Goal: Transaction & Acquisition: Purchase product/service

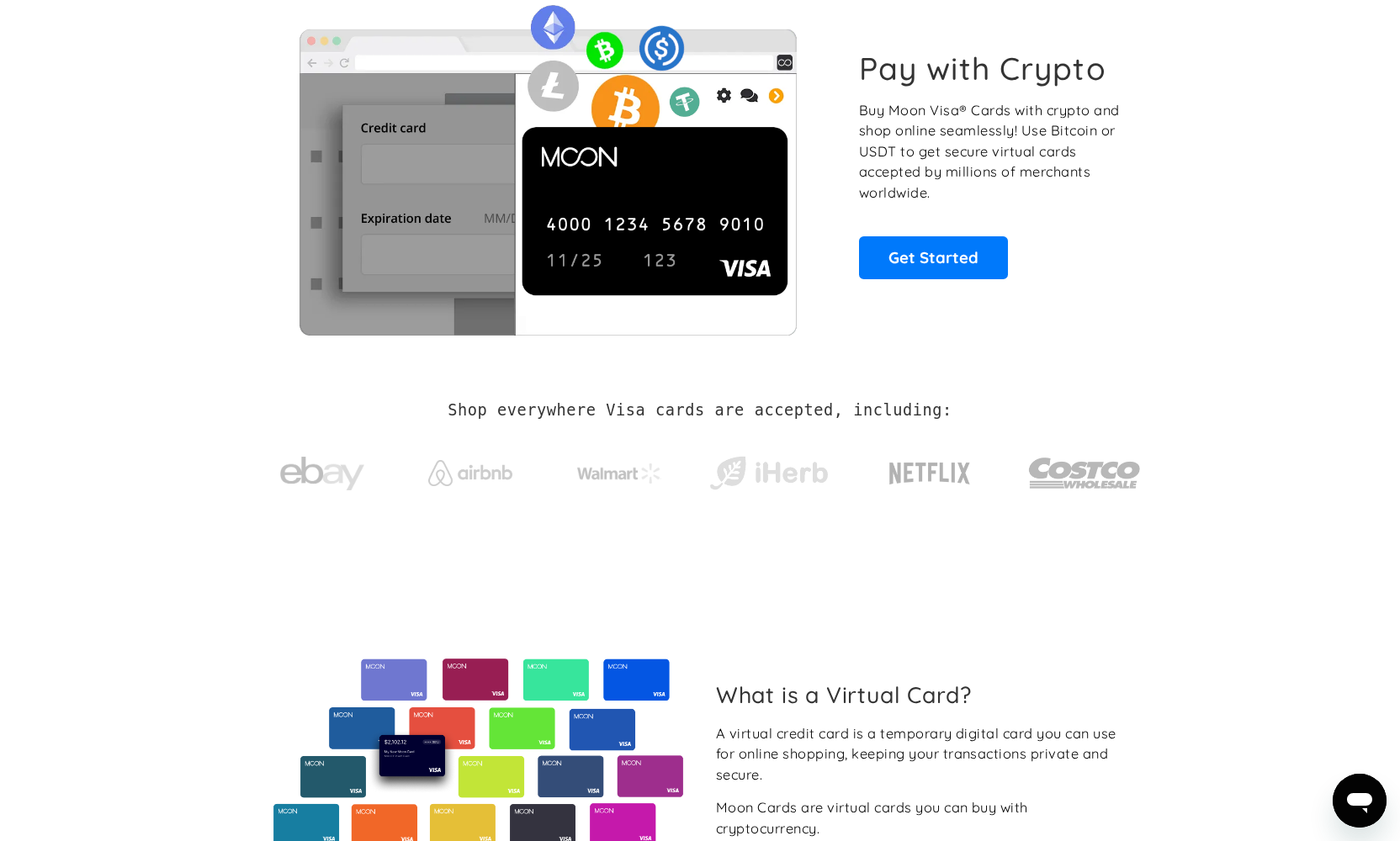
scroll to position [103, 0]
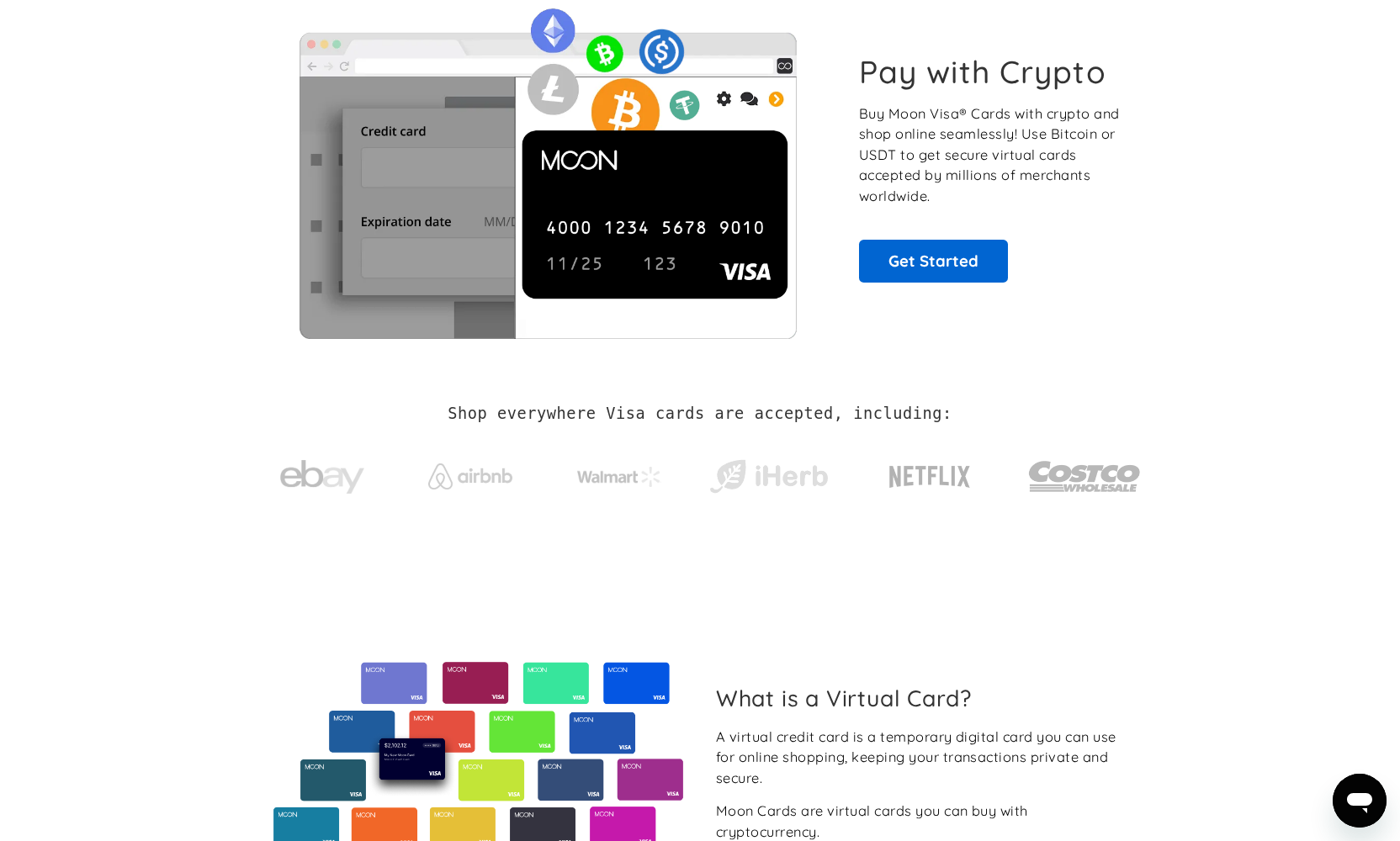
click at [905, 261] on link "Get Started" at bounding box center [933, 260] width 149 height 42
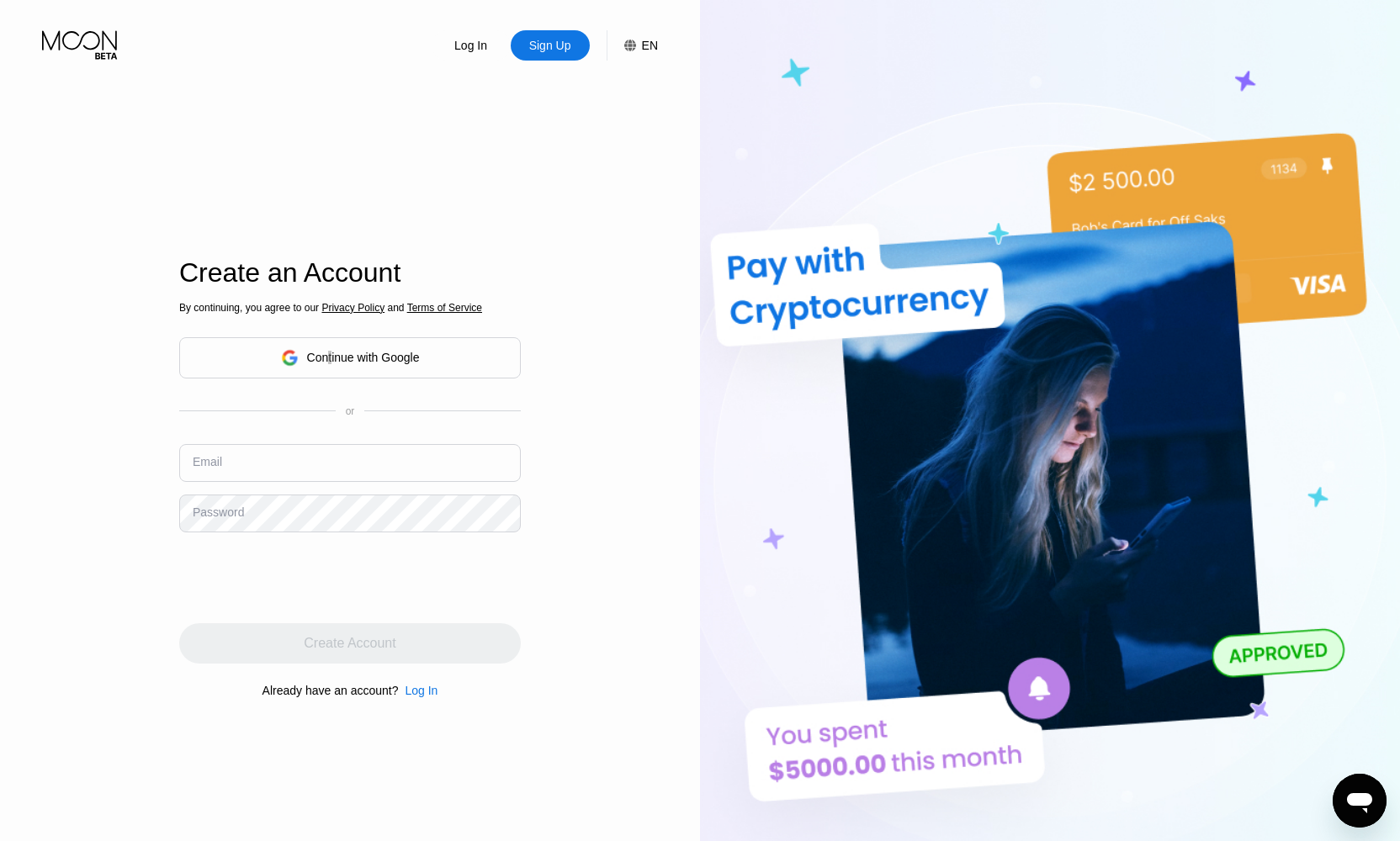
click at [328, 360] on div "Continue with Google" at bounding box center [363, 356] width 113 height 13
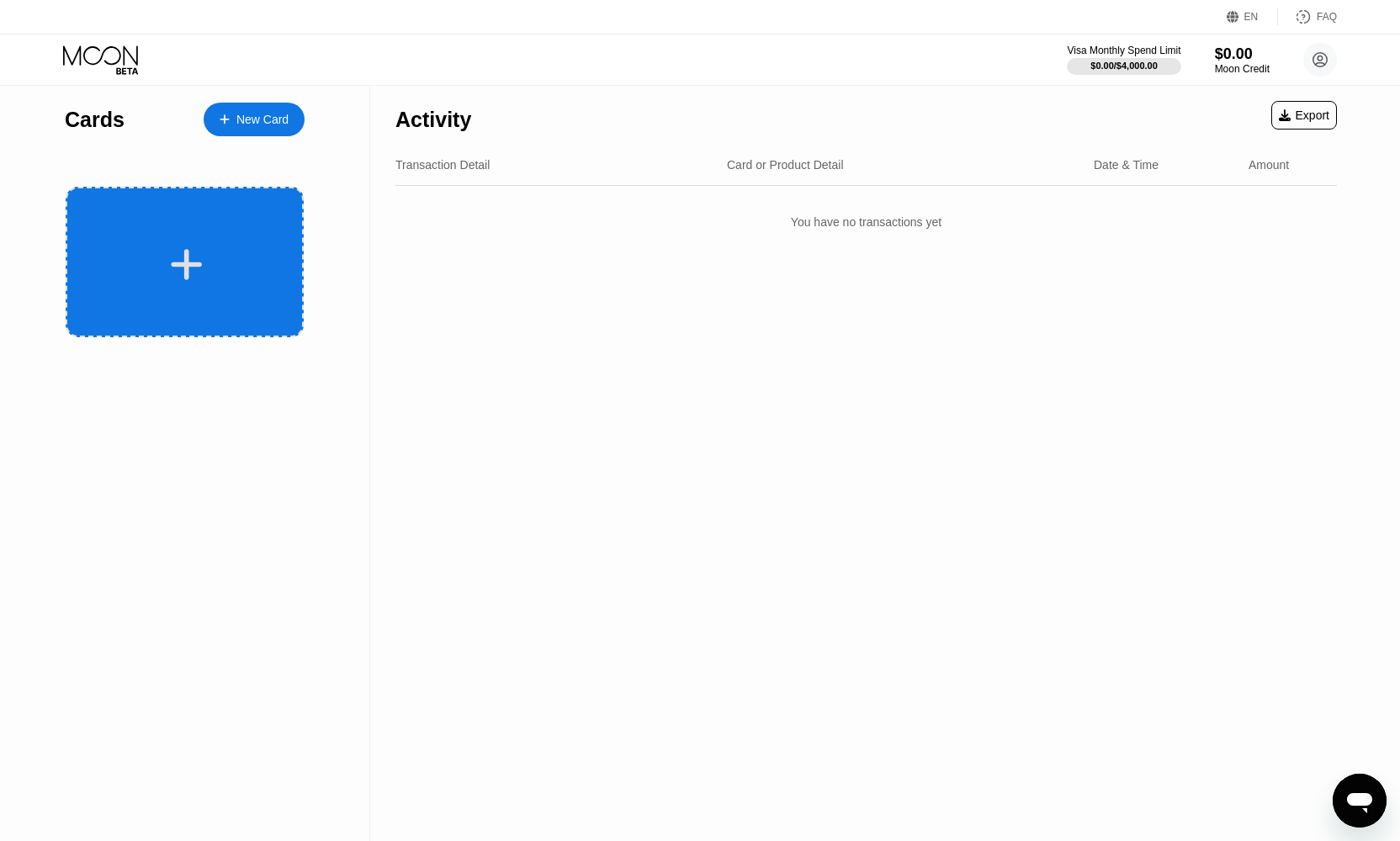
click at [244, 259] on div at bounding box center [187, 264] width 209 height 38
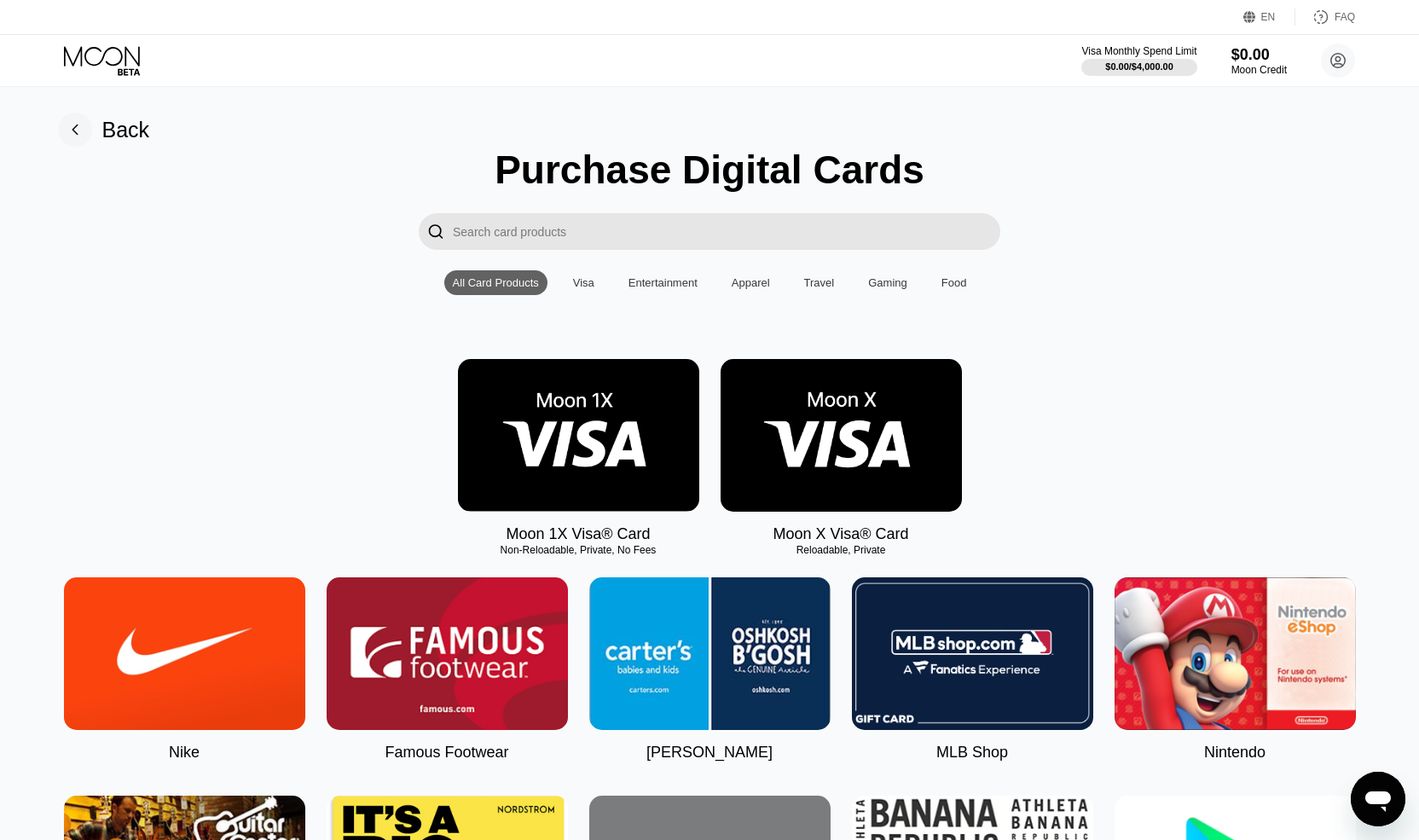
click at [575, 287] on div "Visa" at bounding box center [584, 282] width 22 height 13
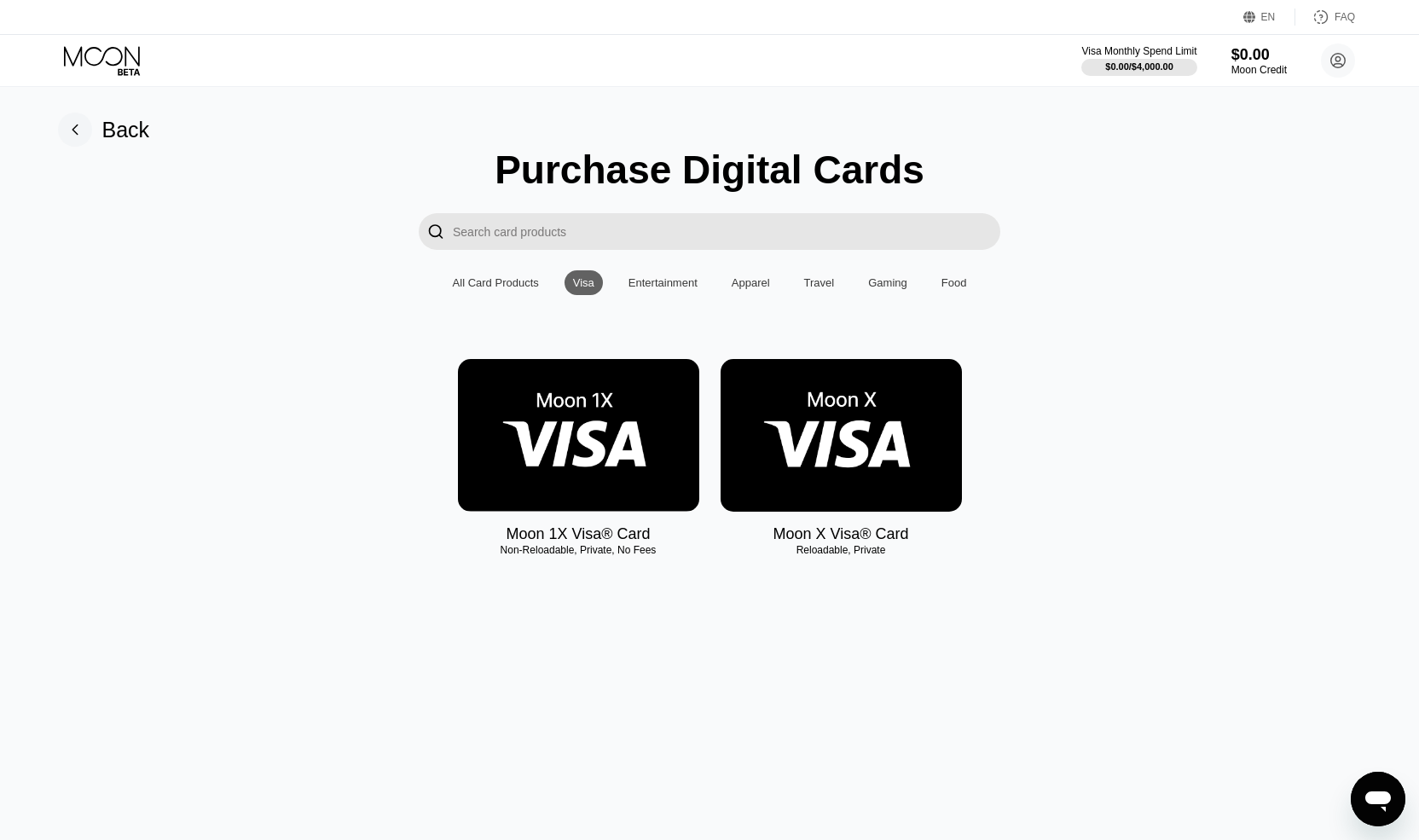
click at [634, 283] on div "Entertainment" at bounding box center [663, 282] width 69 height 13
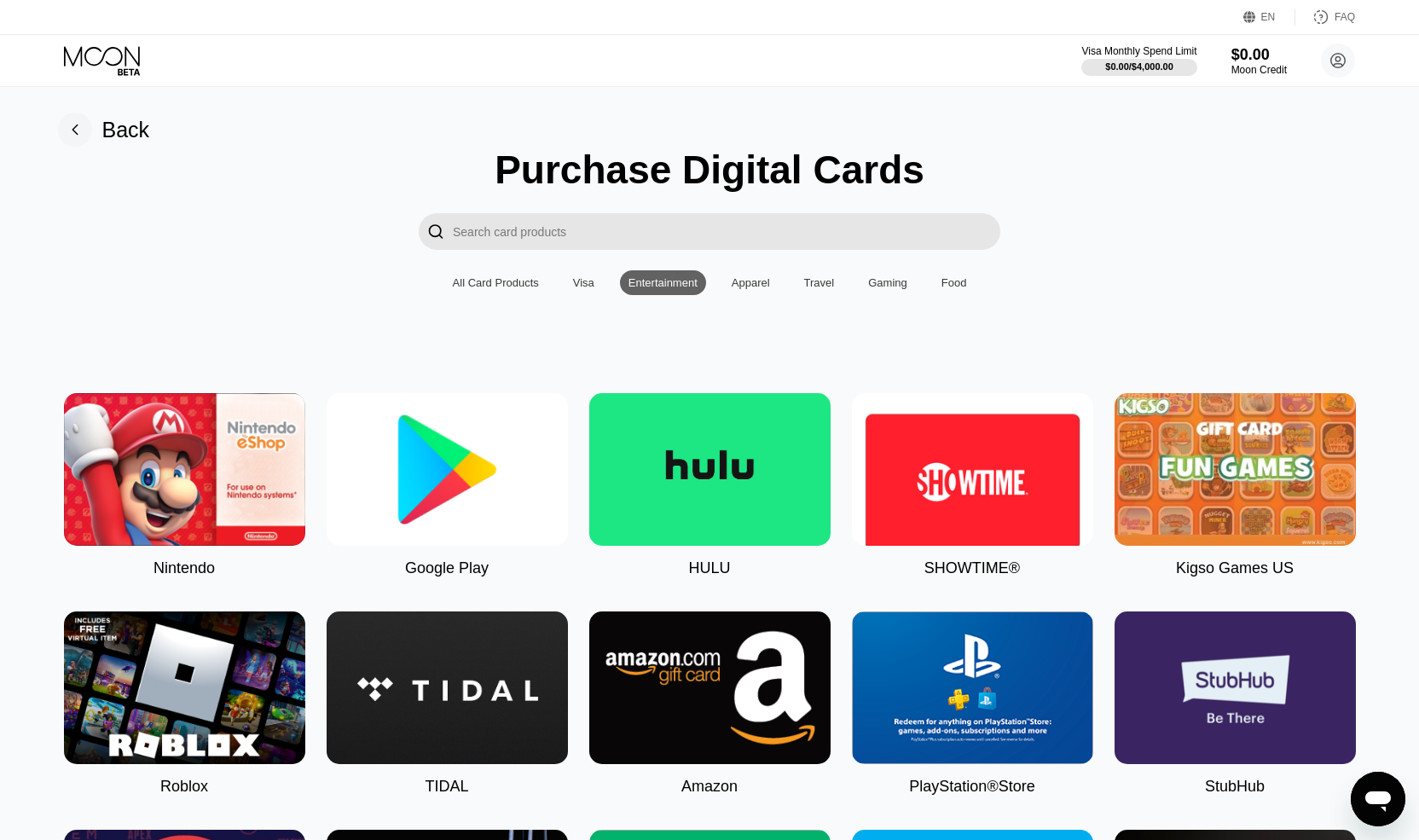
click at [748, 288] on div "Apparel" at bounding box center [751, 282] width 39 height 13
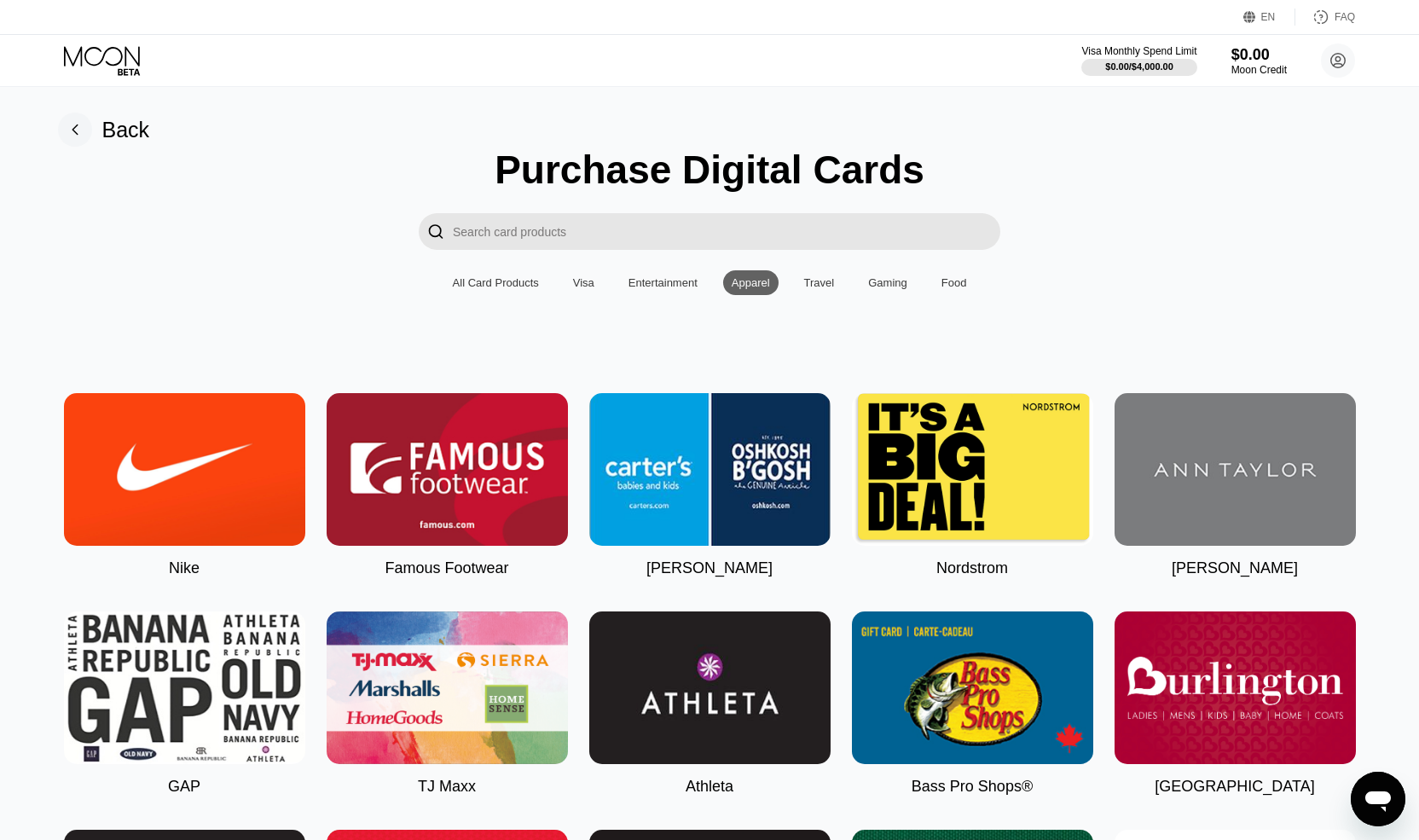
click at [592, 286] on div "Visa" at bounding box center [584, 282] width 22 height 13
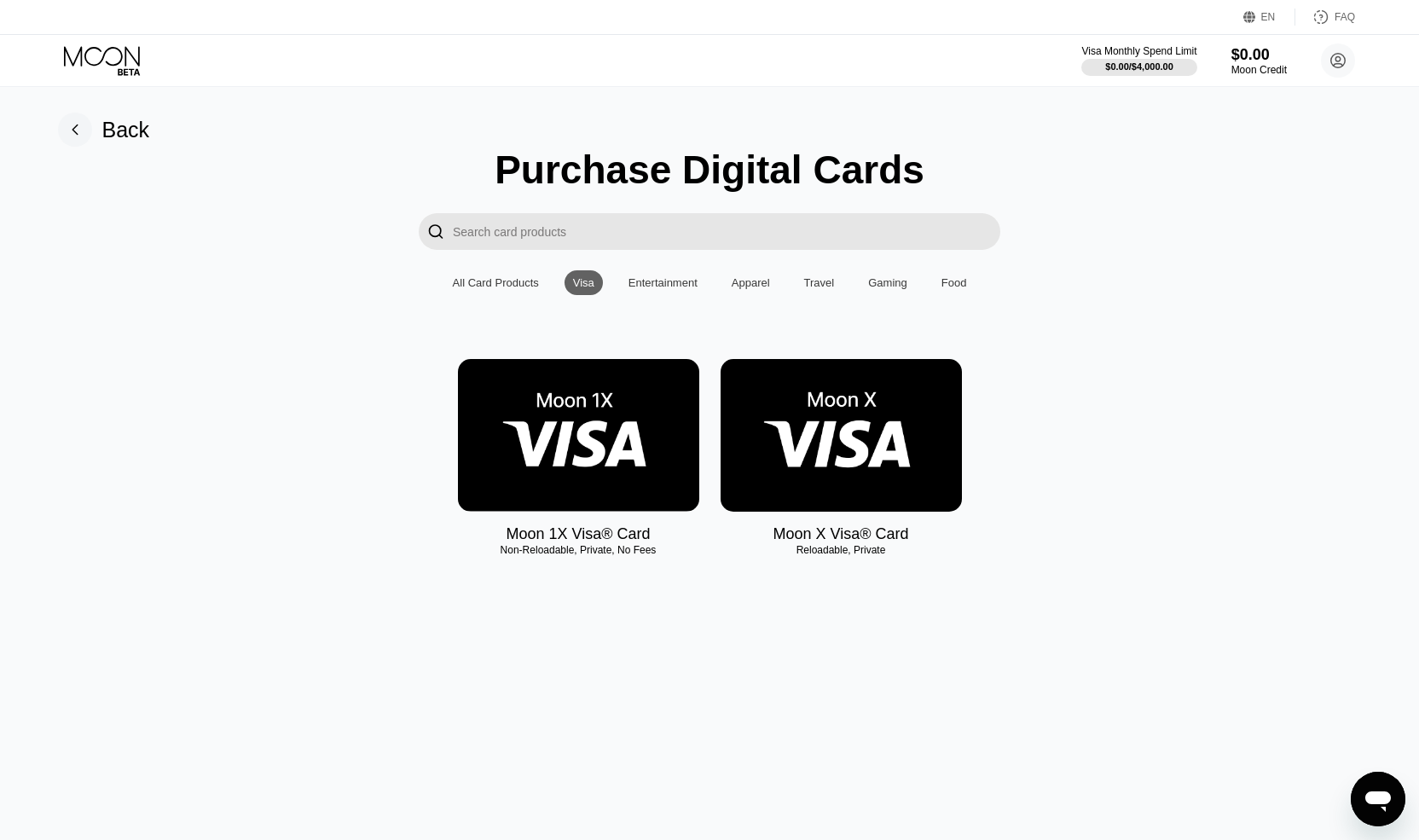
click at [499, 282] on div "All Card Products" at bounding box center [496, 282] width 87 height 13
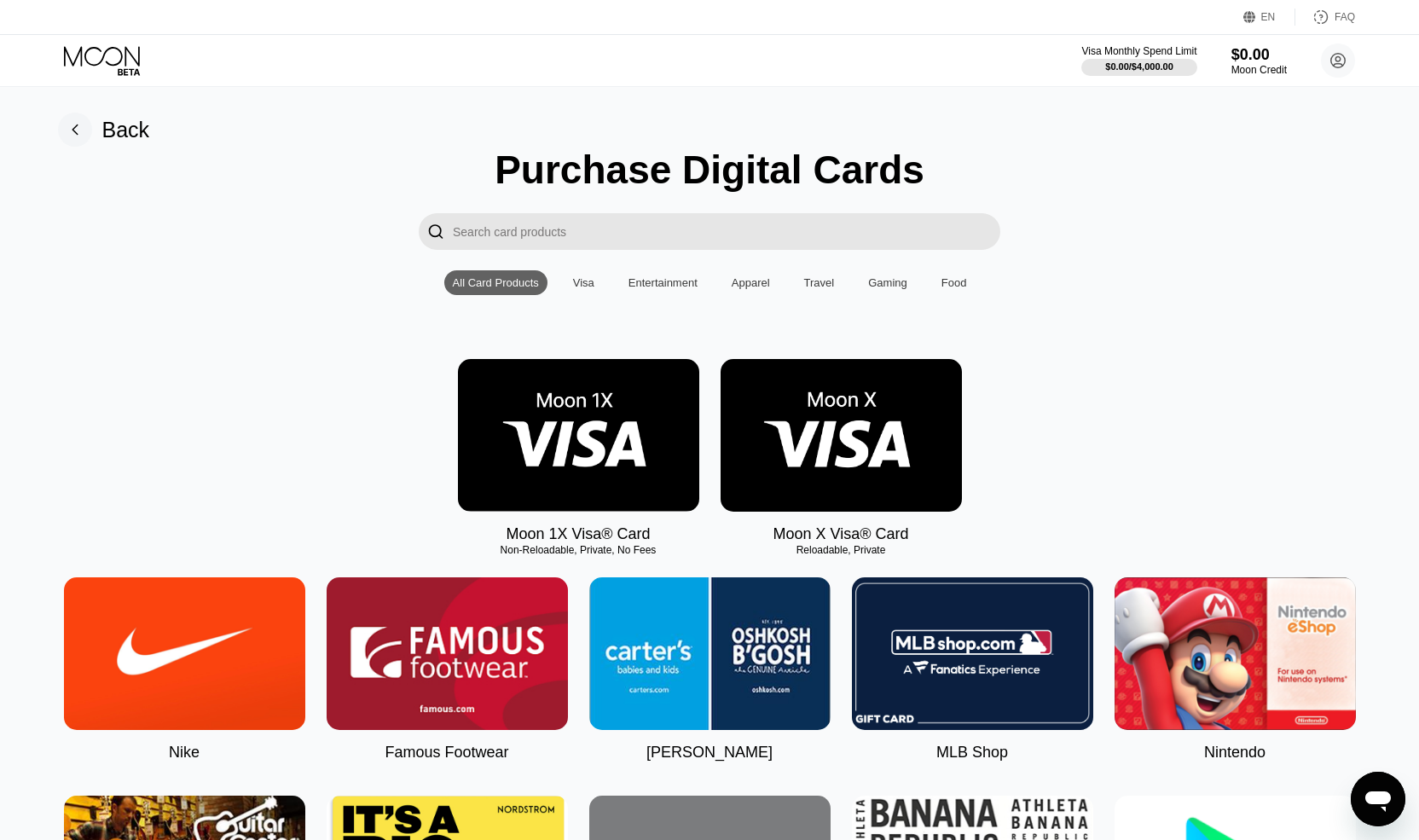
click at [829, 534] on div "Moon X Visa® Card" at bounding box center [840, 534] width 135 height 18
click at [574, 285] on div "Visa" at bounding box center [584, 282] width 22 height 13
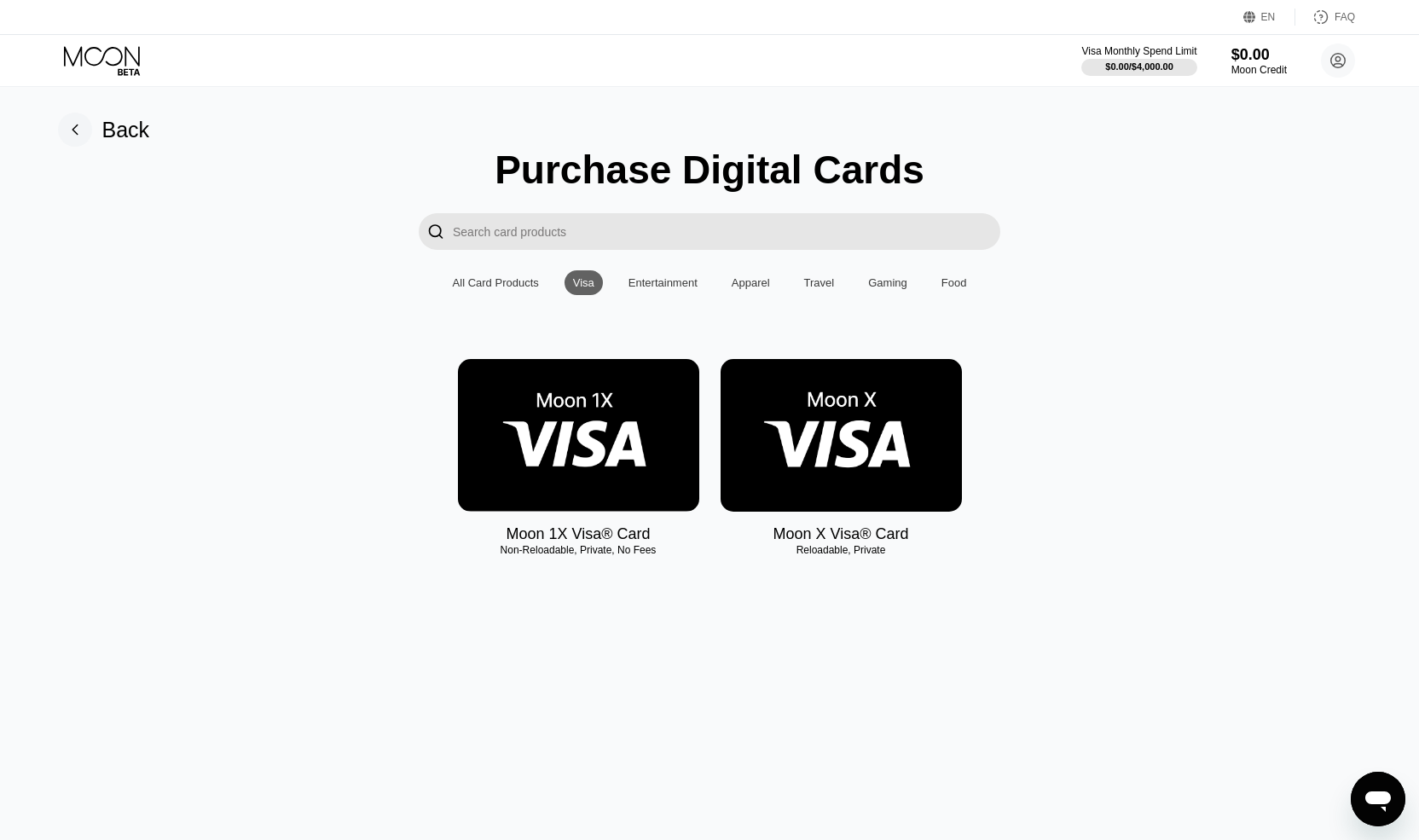
click at [839, 434] on img at bounding box center [841, 434] width 242 height 152
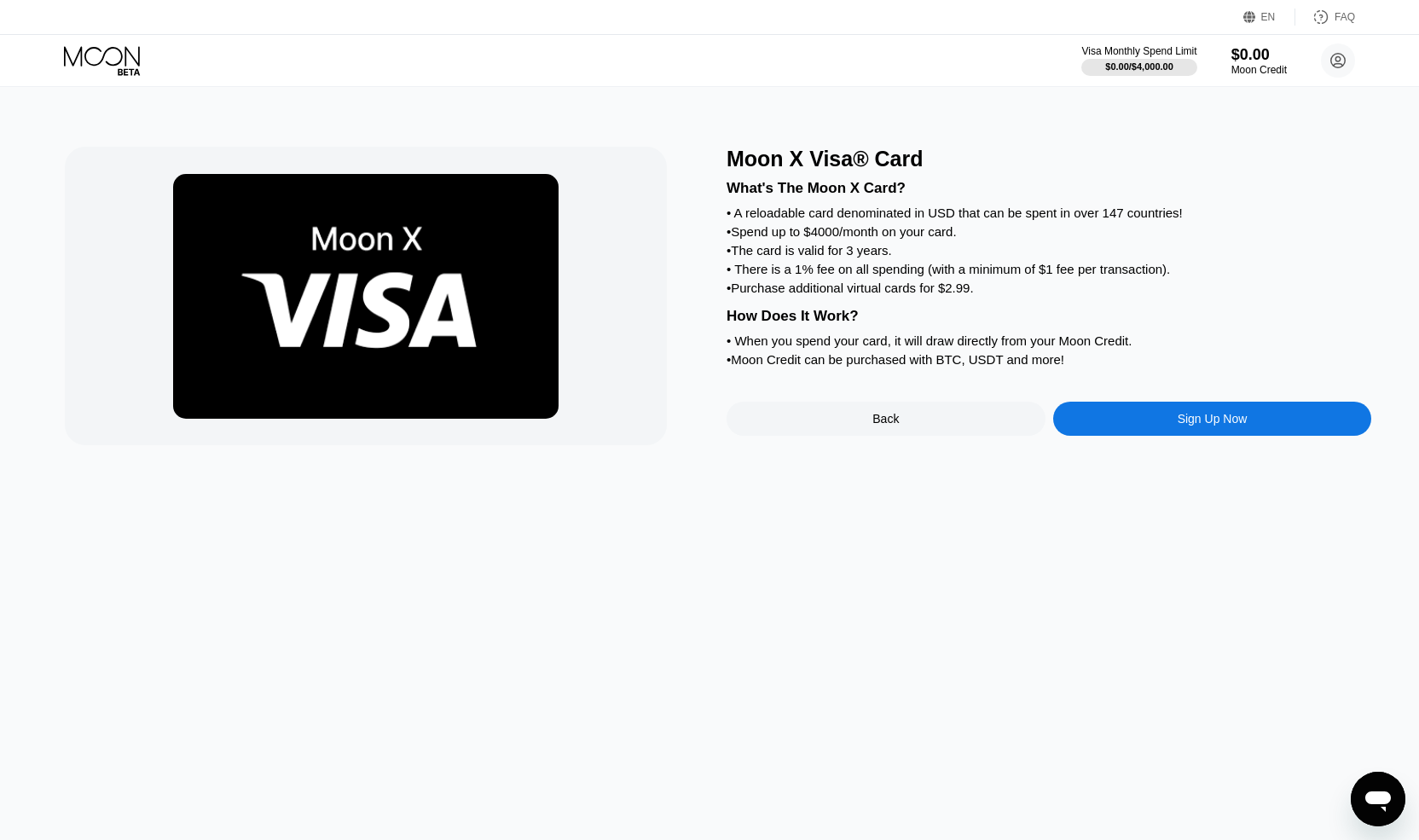
click at [1087, 425] on div "Sign Up Now" at bounding box center [1213, 419] width 319 height 34
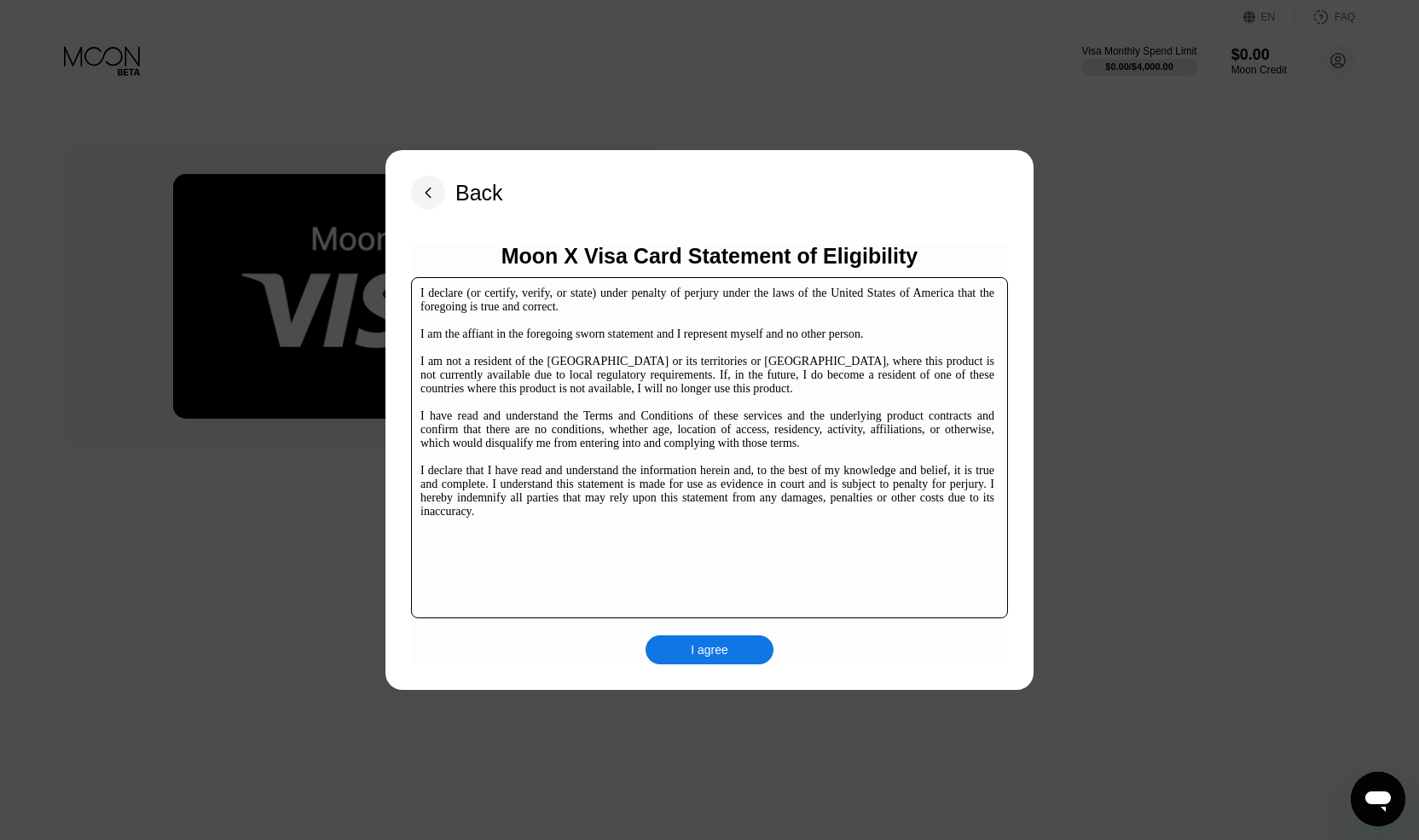
click at [705, 647] on div "I agree" at bounding box center [710, 649] width 38 height 15
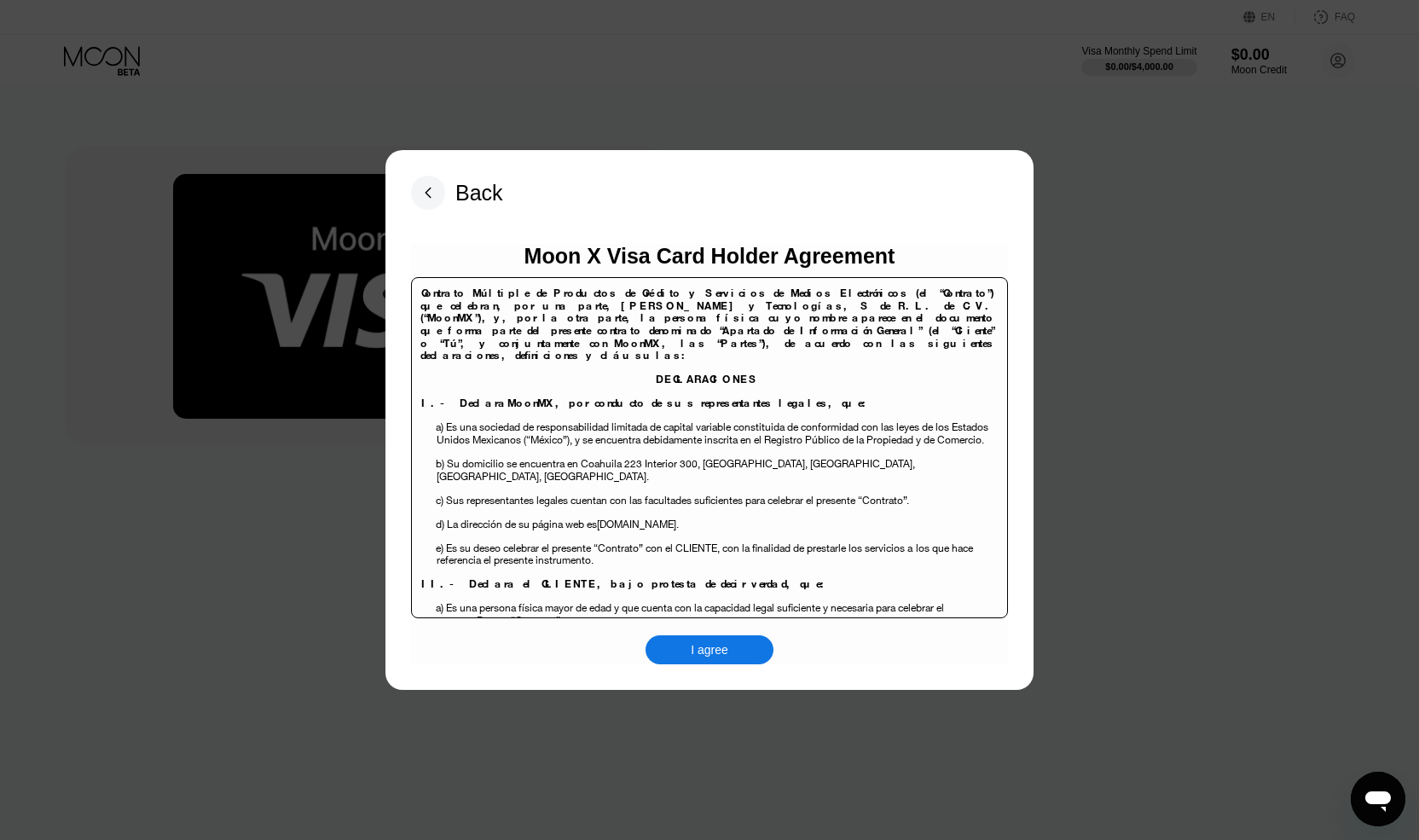
click at [706, 642] on div "I agree" at bounding box center [710, 649] width 38 height 15
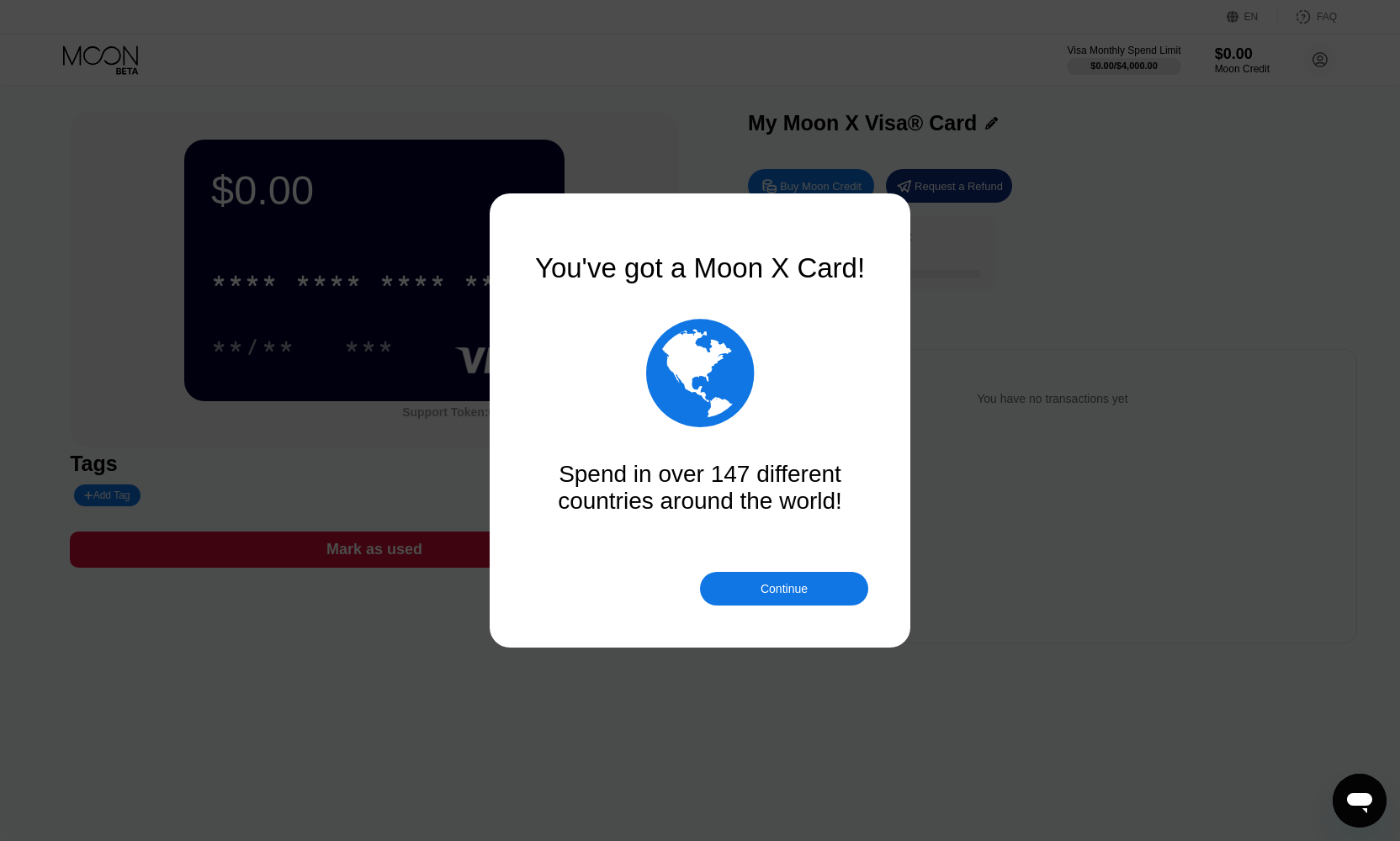
click at [746, 594] on div "Continue" at bounding box center [784, 589] width 168 height 34
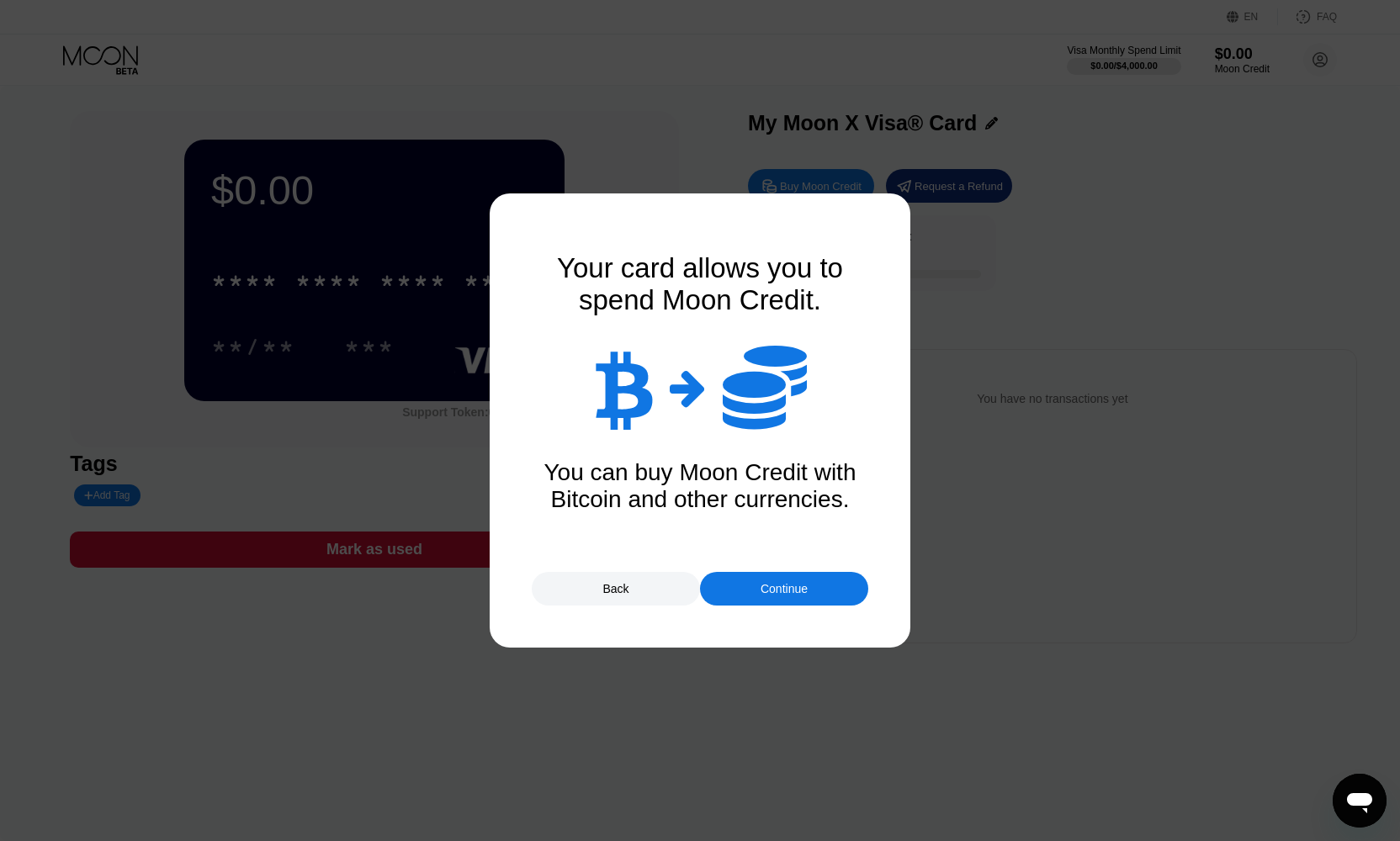
click at [744, 596] on div "Continue" at bounding box center [784, 589] width 168 height 34
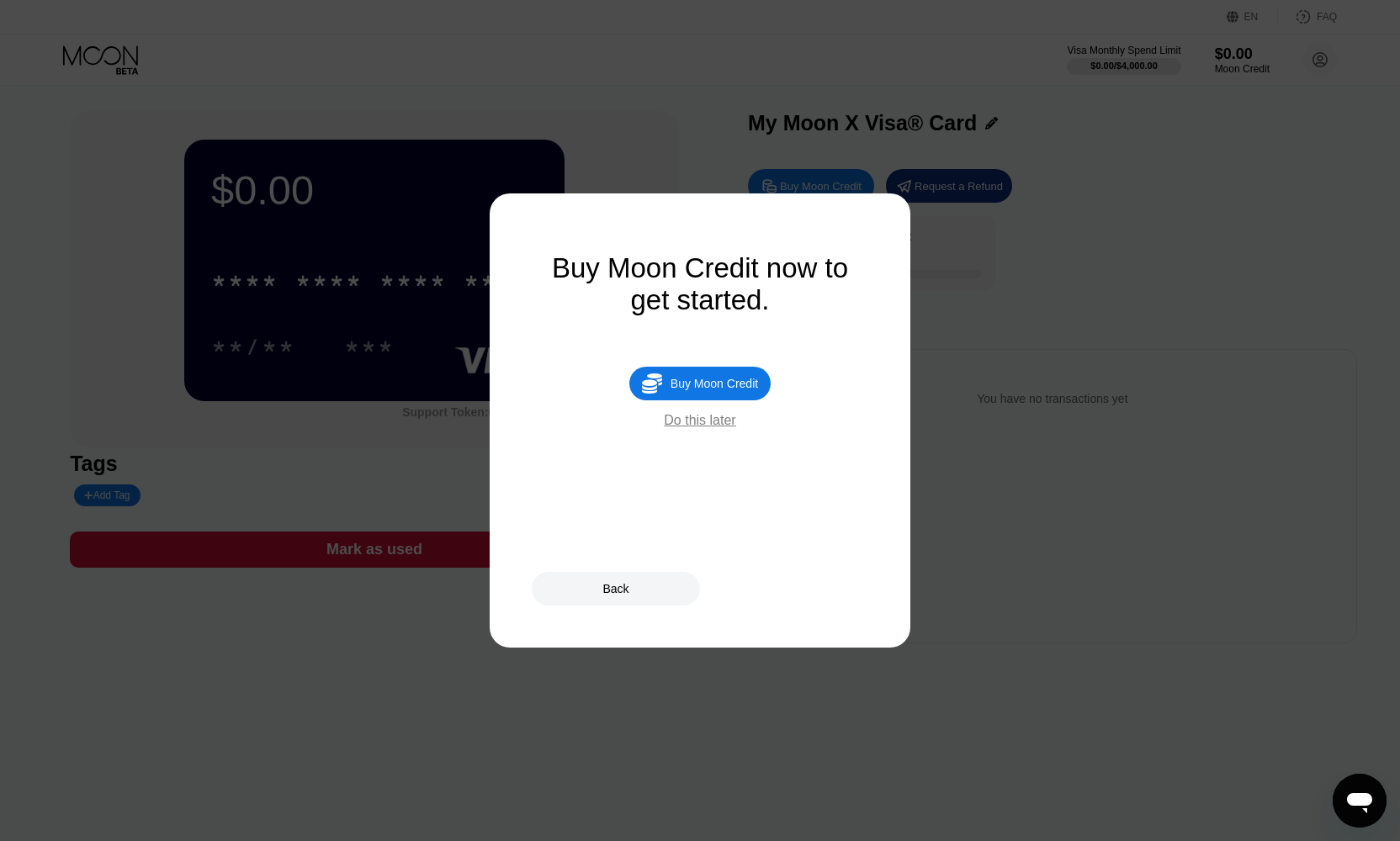
click at [707, 395] on div " Buy Moon Credit" at bounding box center [700, 383] width 141 height 34
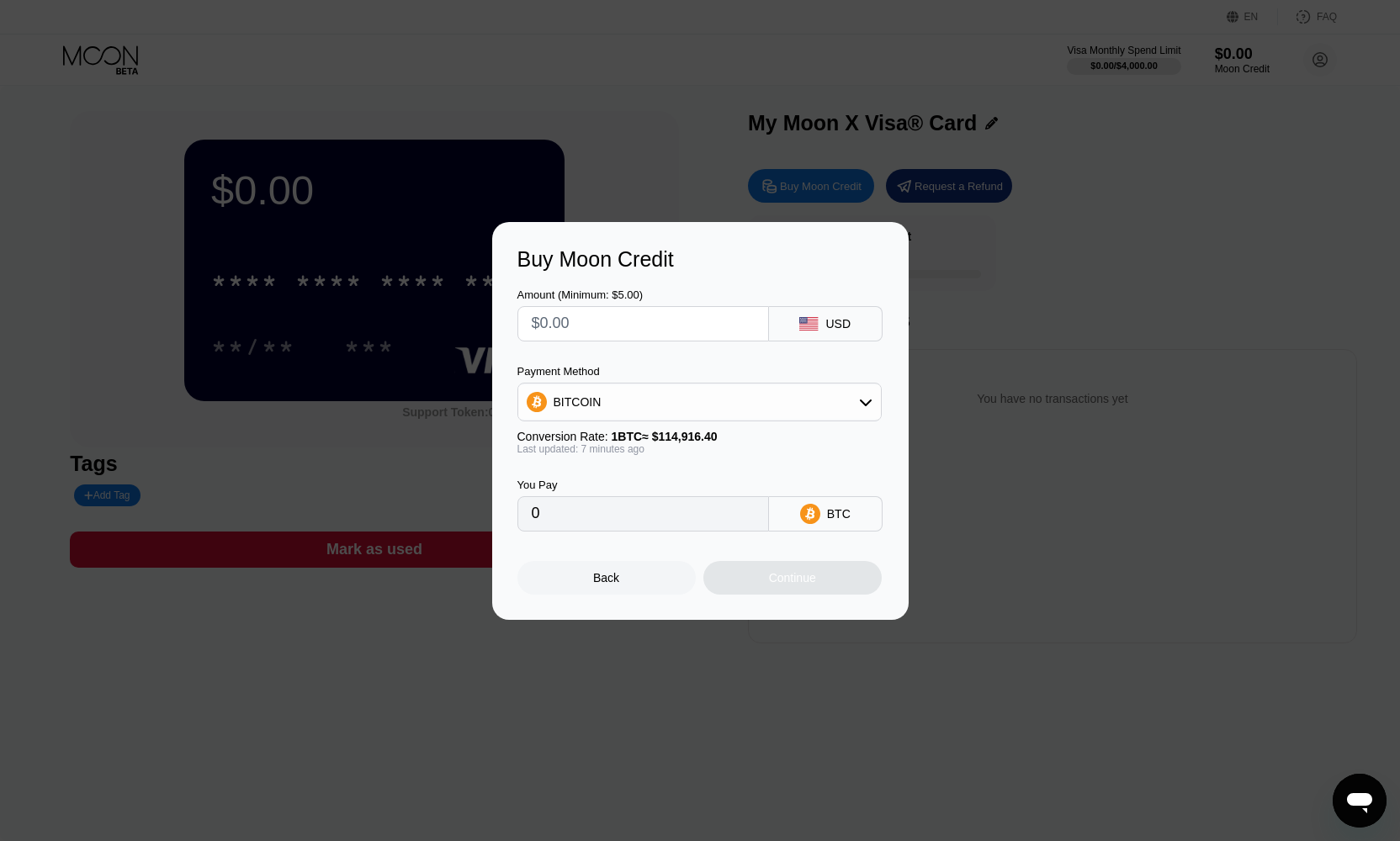
click at [727, 419] on div "BITCOIN" at bounding box center [700, 402] width 365 height 39
click at [722, 409] on div "BITCOIN" at bounding box center [700, 402] width 363 height 34
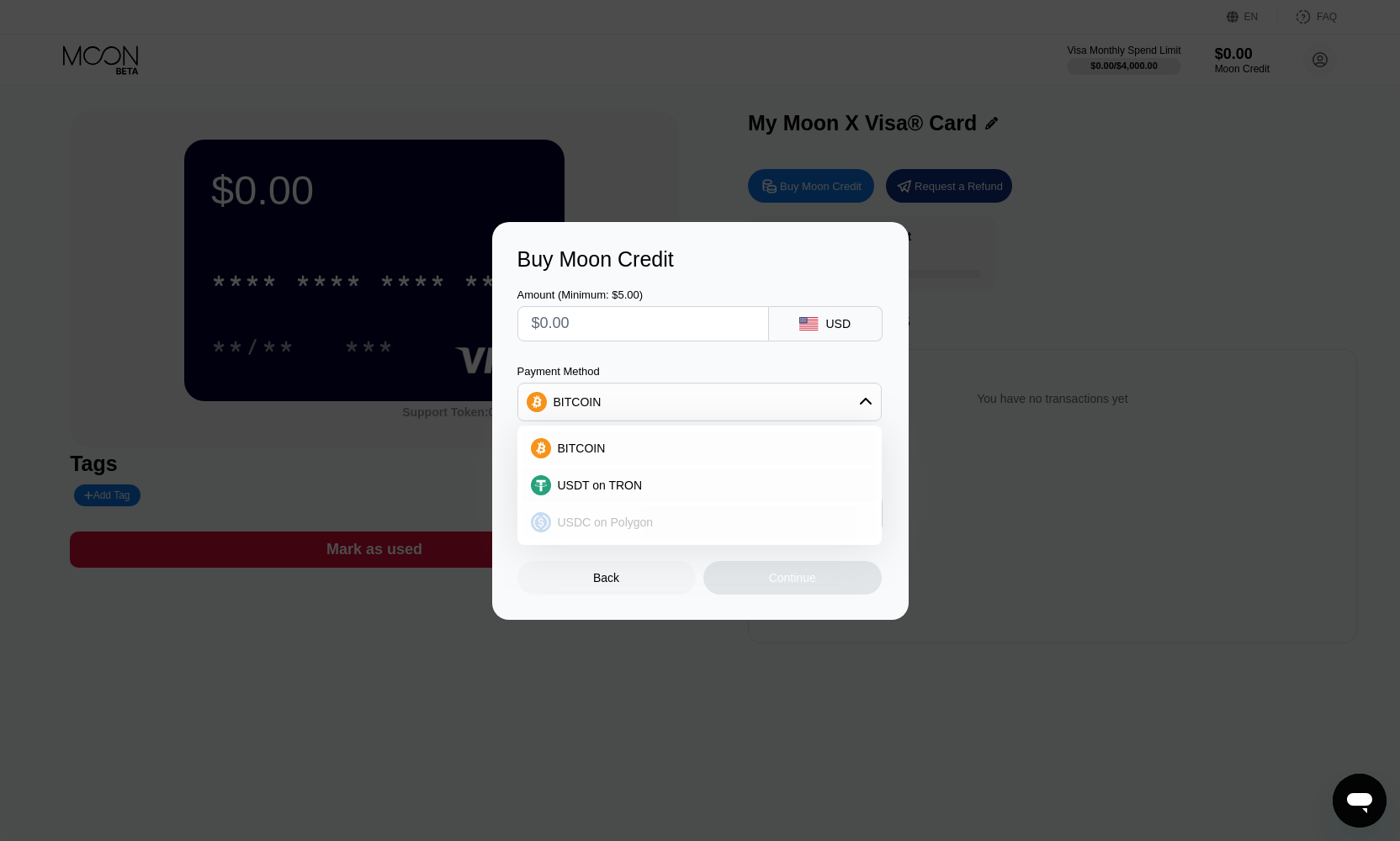
click at [644, 527] on span "USDC on Polygon" at bounding box center [606, 522] width 96 height 13
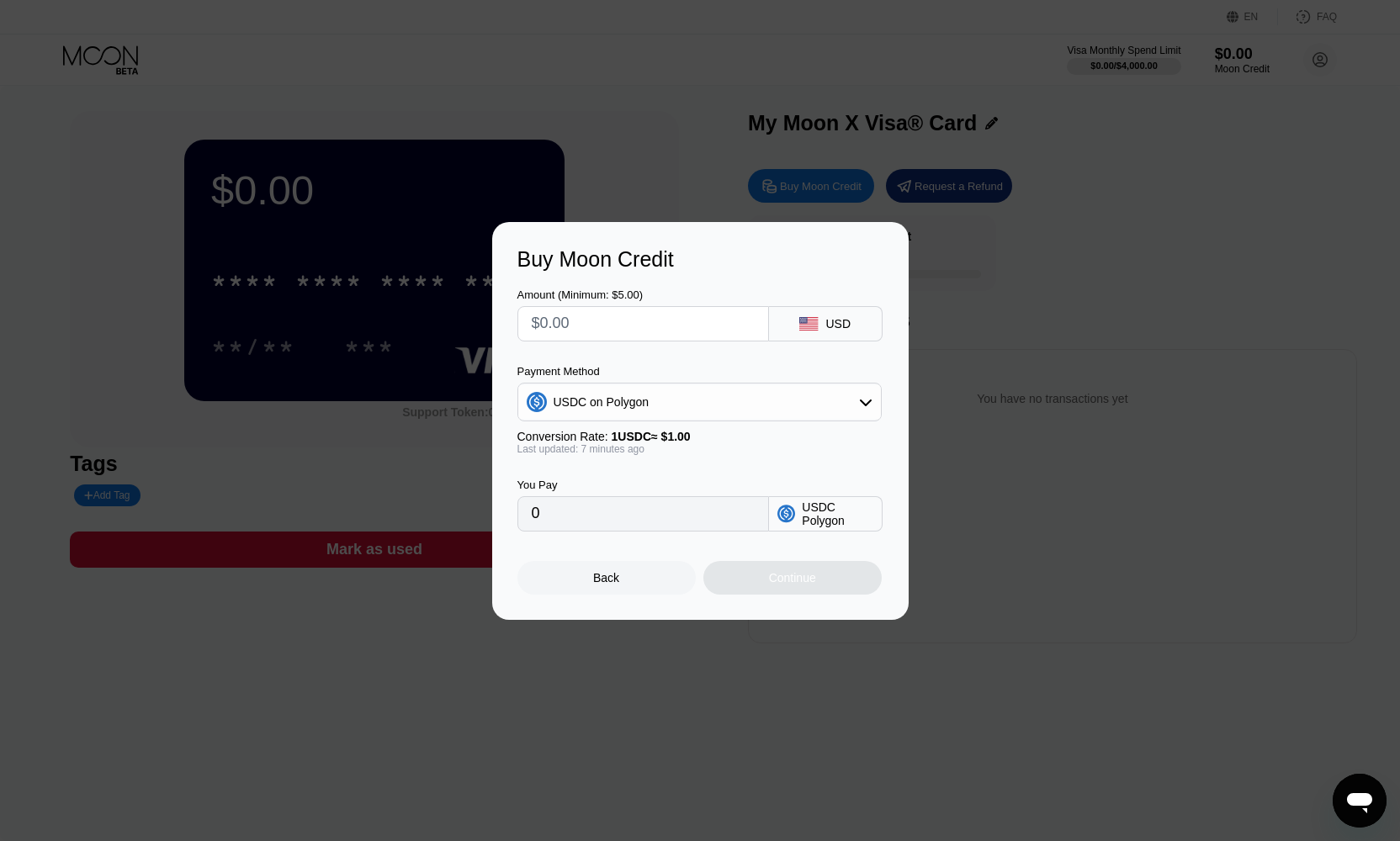
click at [616, 319] on input "text" at bounding box center [643, 324] width 223 height 34
click at [563, 326] on input "text" at bounding box center [643, 324] width 223 height 34
click at [630, 574] on div "Back" at bounding box center [607, 578] width 179 height 34
